Goal: Complete application form

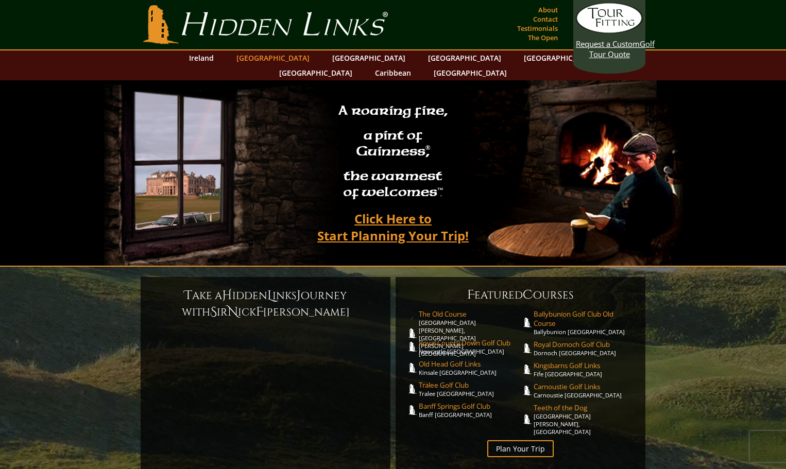
click at [281, 58] on link "[GEOGRAPHIC_DATA]" at bounding box center [272, 57] width 83 height 15
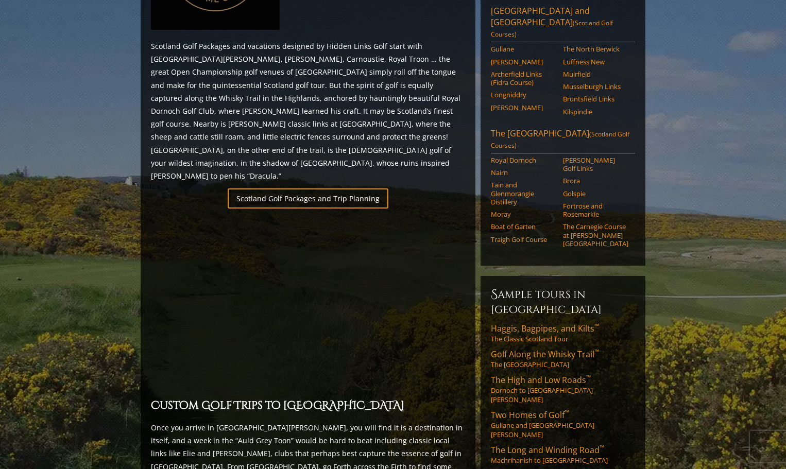
scroll to position [618, 0]
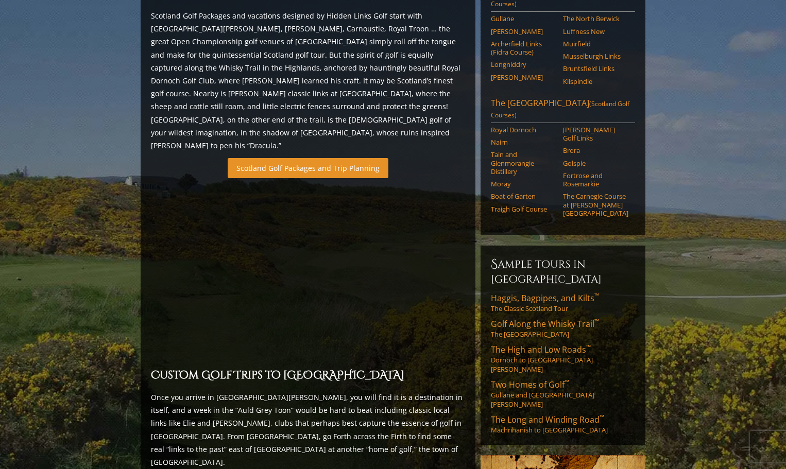
click at [318, 158] on link "Scotland Golf Packages and Trip Planning" at bounding box center [308, 168] width 161 height 20
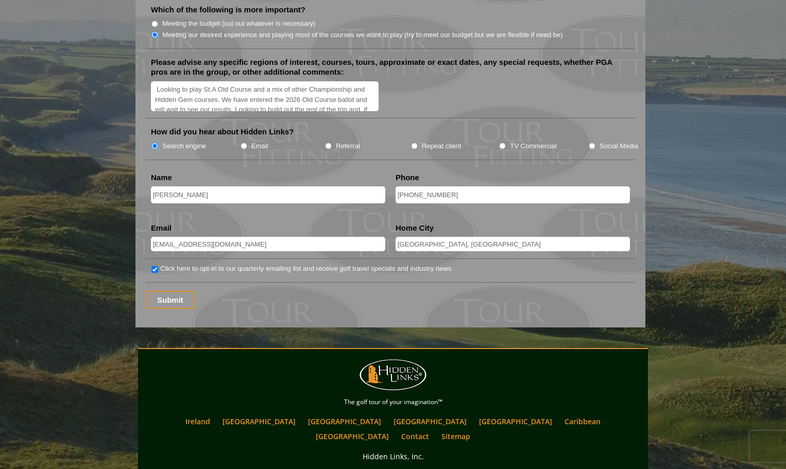
scroll to position [1288, 0]
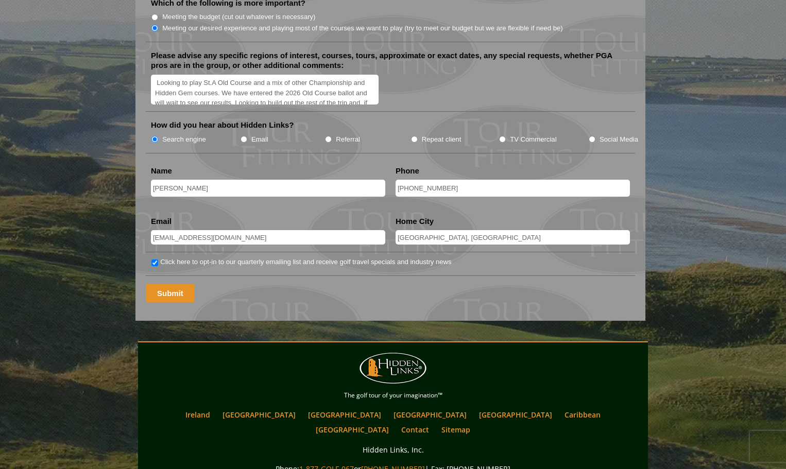
click at [181, 284] on input "Submit" at bounding box center [170, 293] width 49 height 18
